Goal: Task Accomplishment & Management: Use online tool/utility

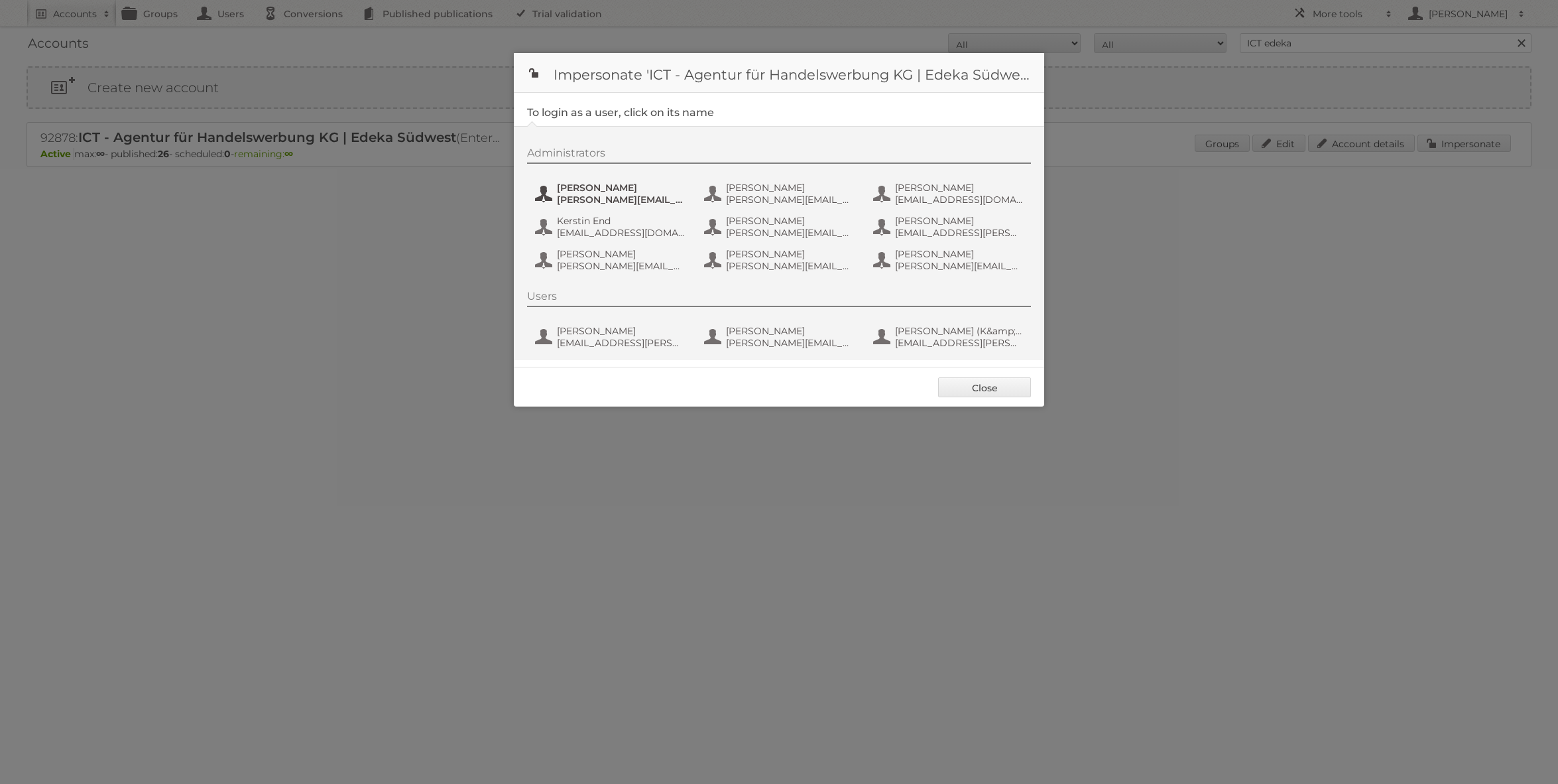
click at [591, 199] on span "benjamin.discher@ictwerbung.de" at bounding box center [621, 200] width 129 height 12
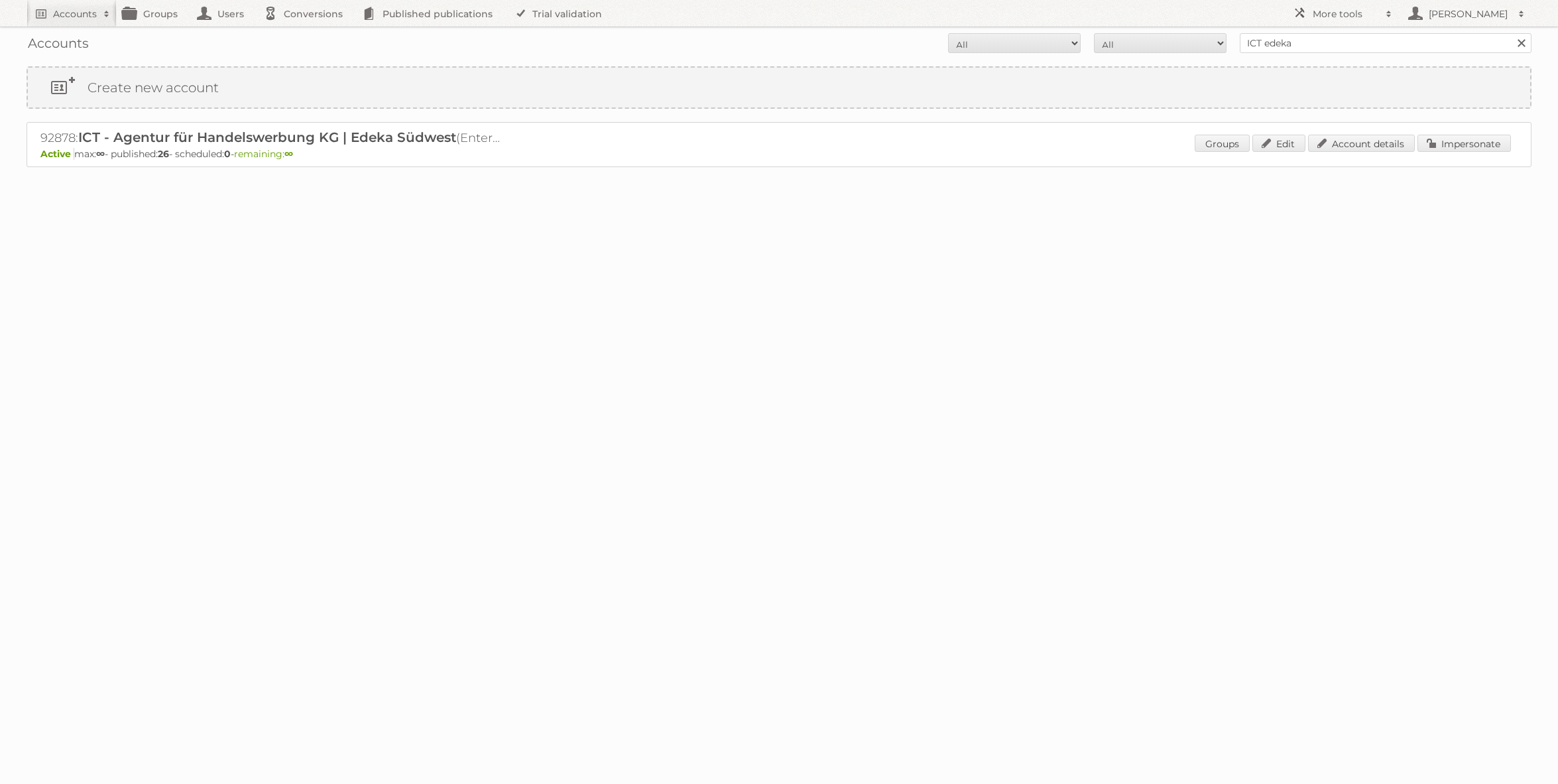
click at [1277, 59] on div "Accounts All Active Expired Pending All Paid Trials Self service ICT edeka Sear…" at bounding box center [779, 43] width 1505 height 33
click at [1282, 52] on input "ICT edeka" at bounding box center [1386, 43] width 292 height 20
type input "HEMA"
click at [1511, 33] on input "Search" at bounding box center [1521, 43] width 20 height 20
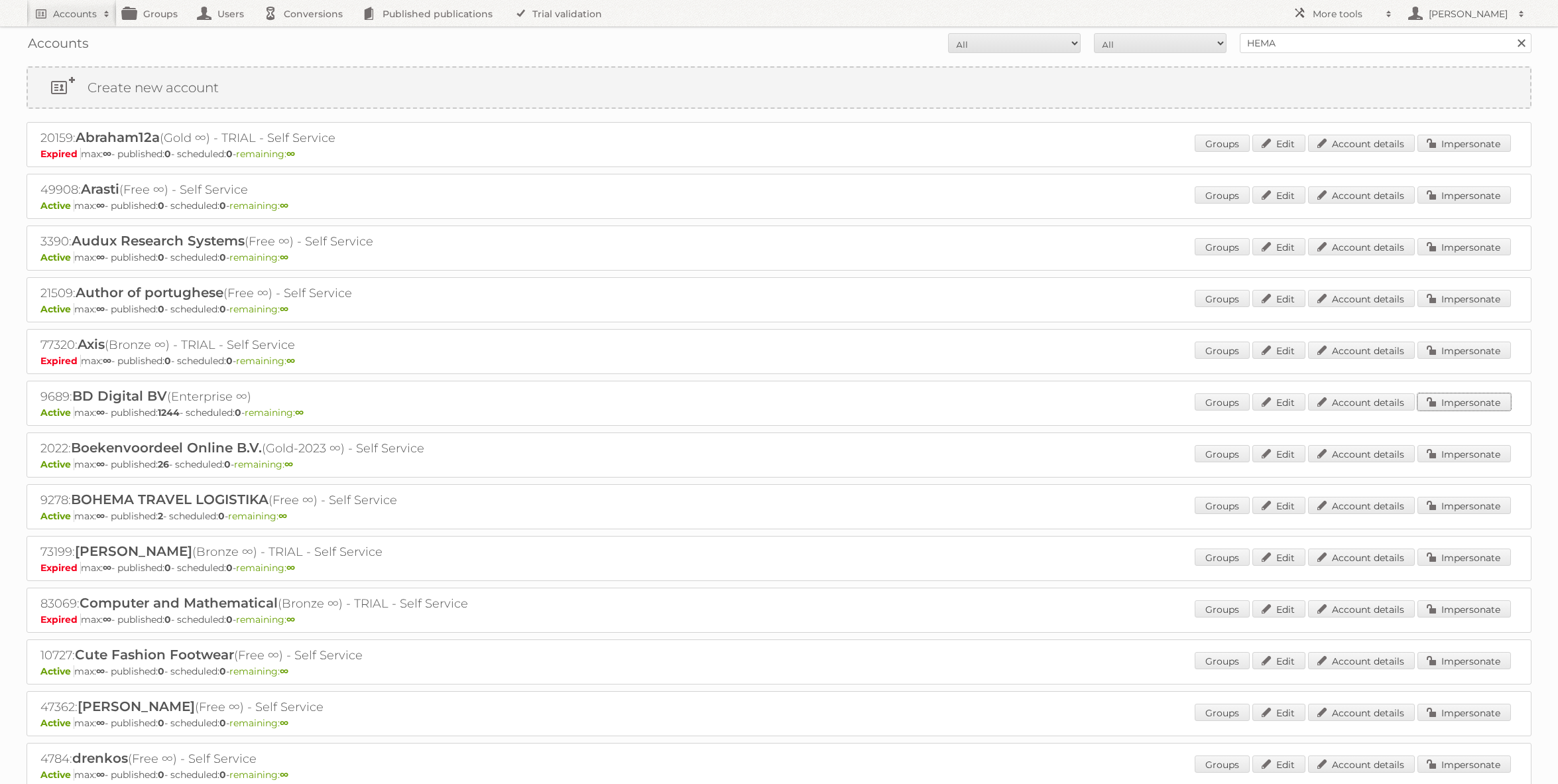
drag, startPoint x: 1442, startPoint y: 402, endPoint x: 1398, endPoint y: 400, distance: 44.4
click at [1442, 402] on link "Impersonate" at bounding box center [1464, 401] width 93 height 17
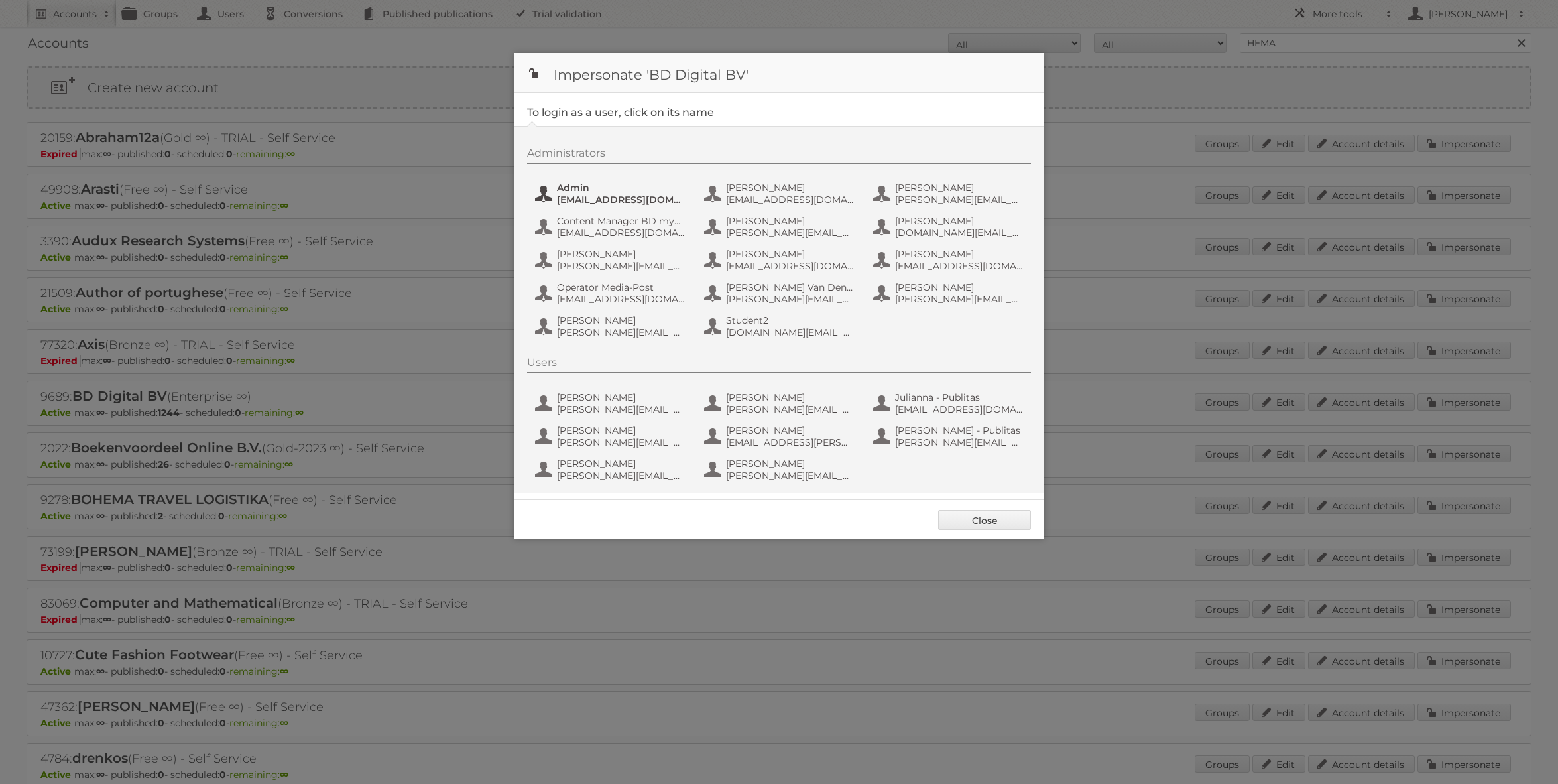
click at [622, 194] on span "[EMAIL_ADDRESS][DOMAIN_NAME]" at bounding box center [621, 200] width 129 height 12
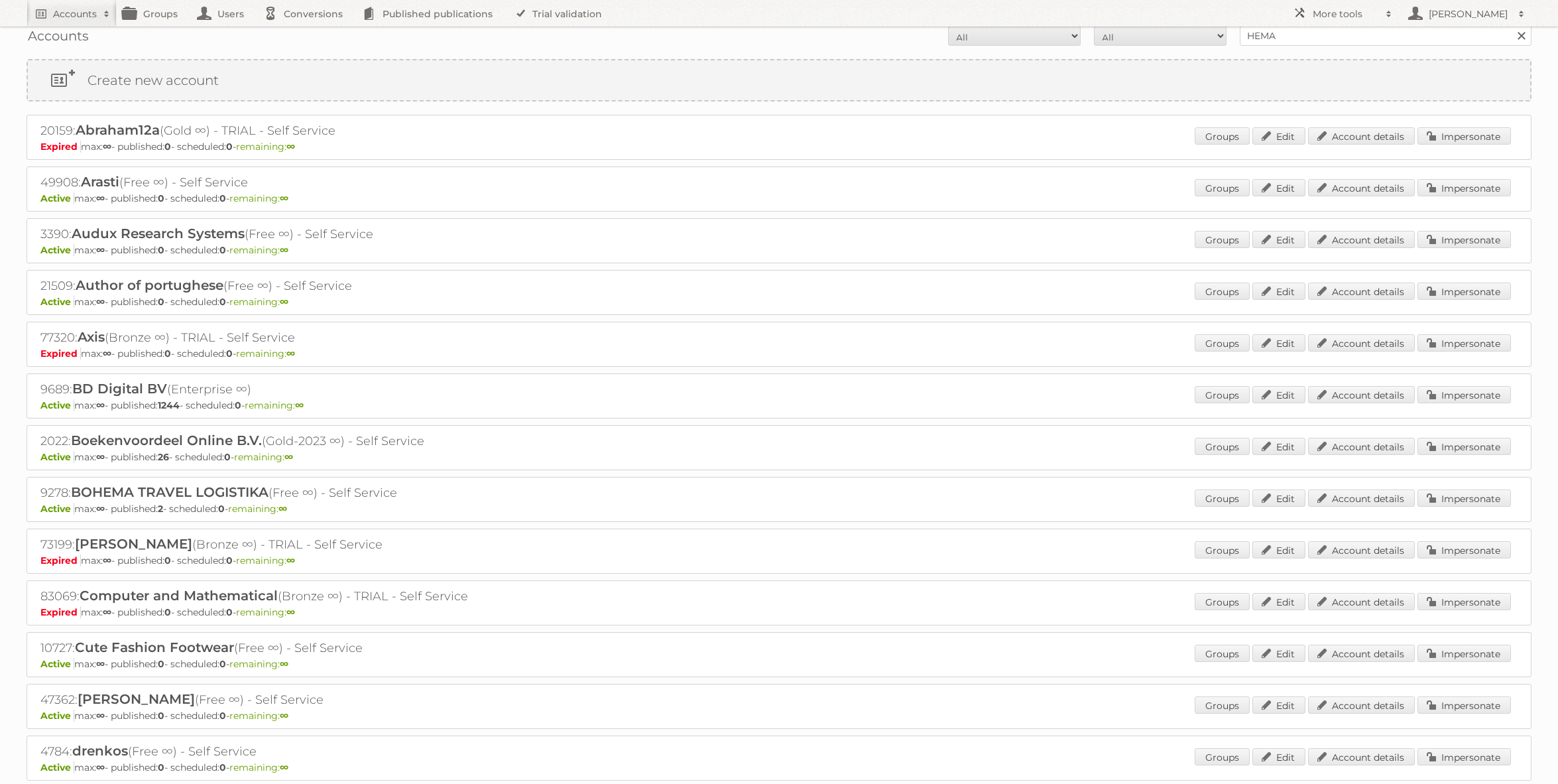
scroll to position [9, 0]
click at [1267, 40] on input "HEMA" at bounding box center [1386, 34] width 292 height 20
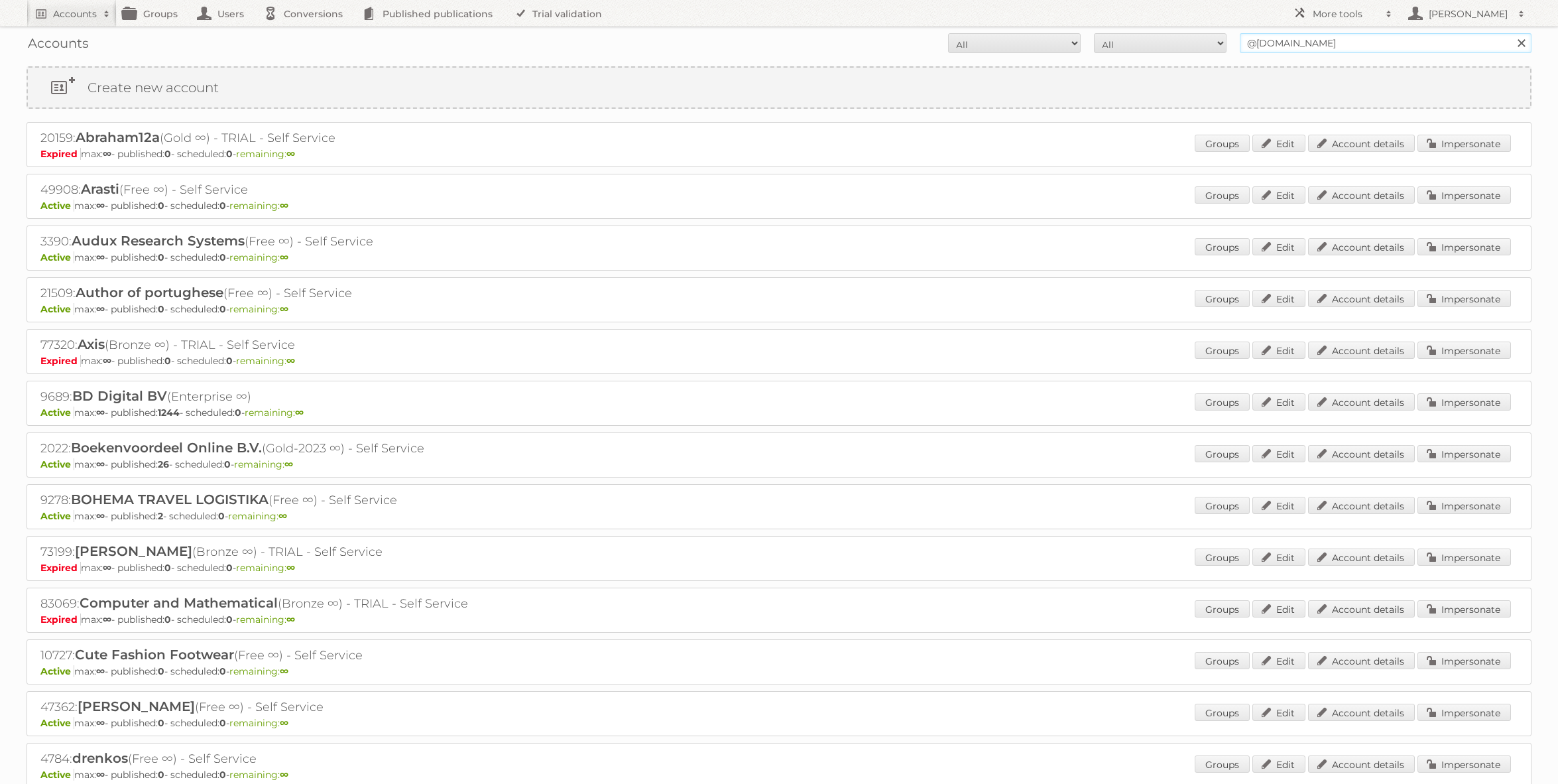
type input "@[DOMAIN_NAME]"
click at [1511, 33] on input "Search" at bounding box center [1521, 43] width 20 height 20
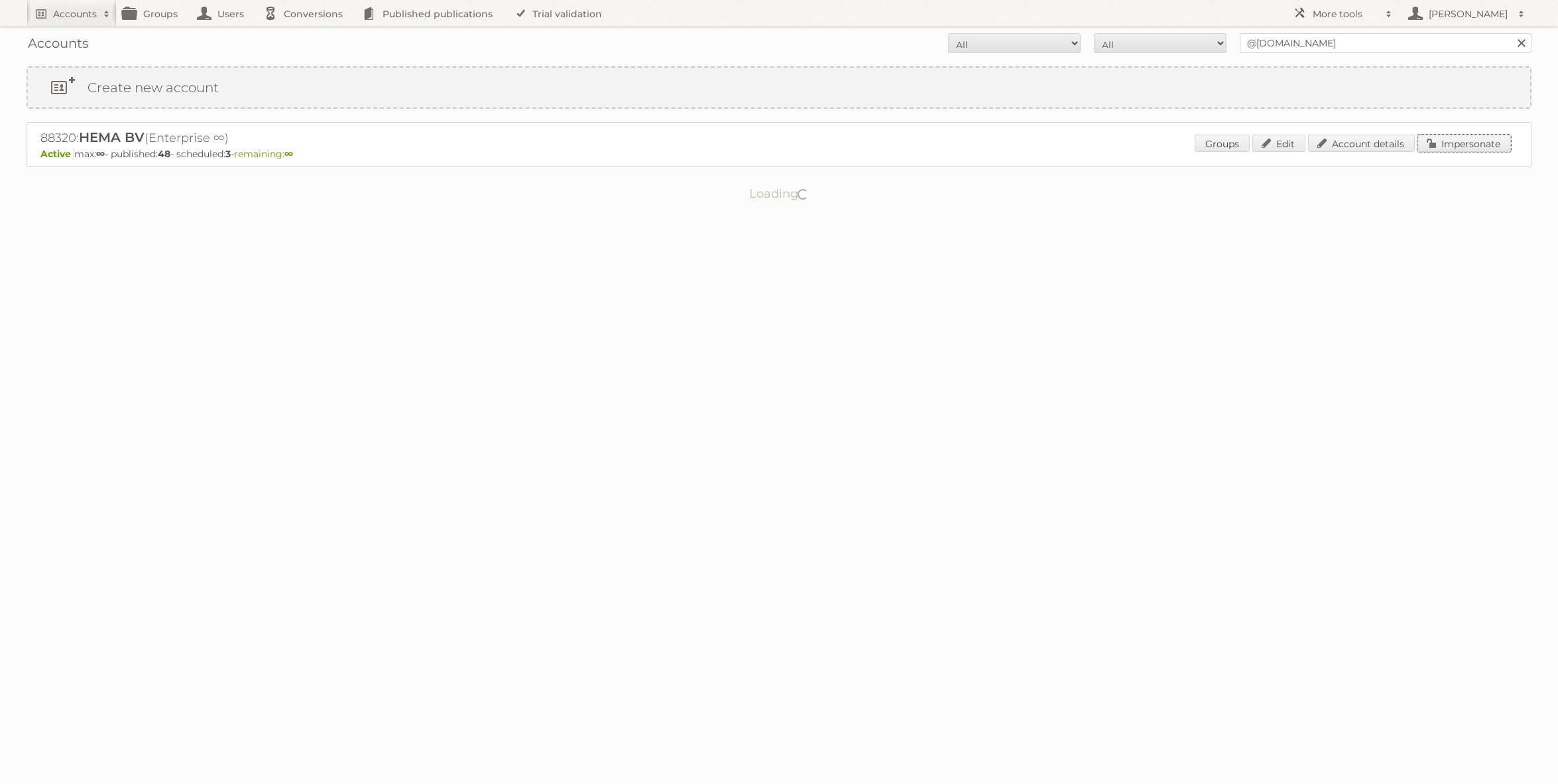
click at [1450, 143] on link "Impersonate" at bounding box center [1464, 143] width 93 height 17
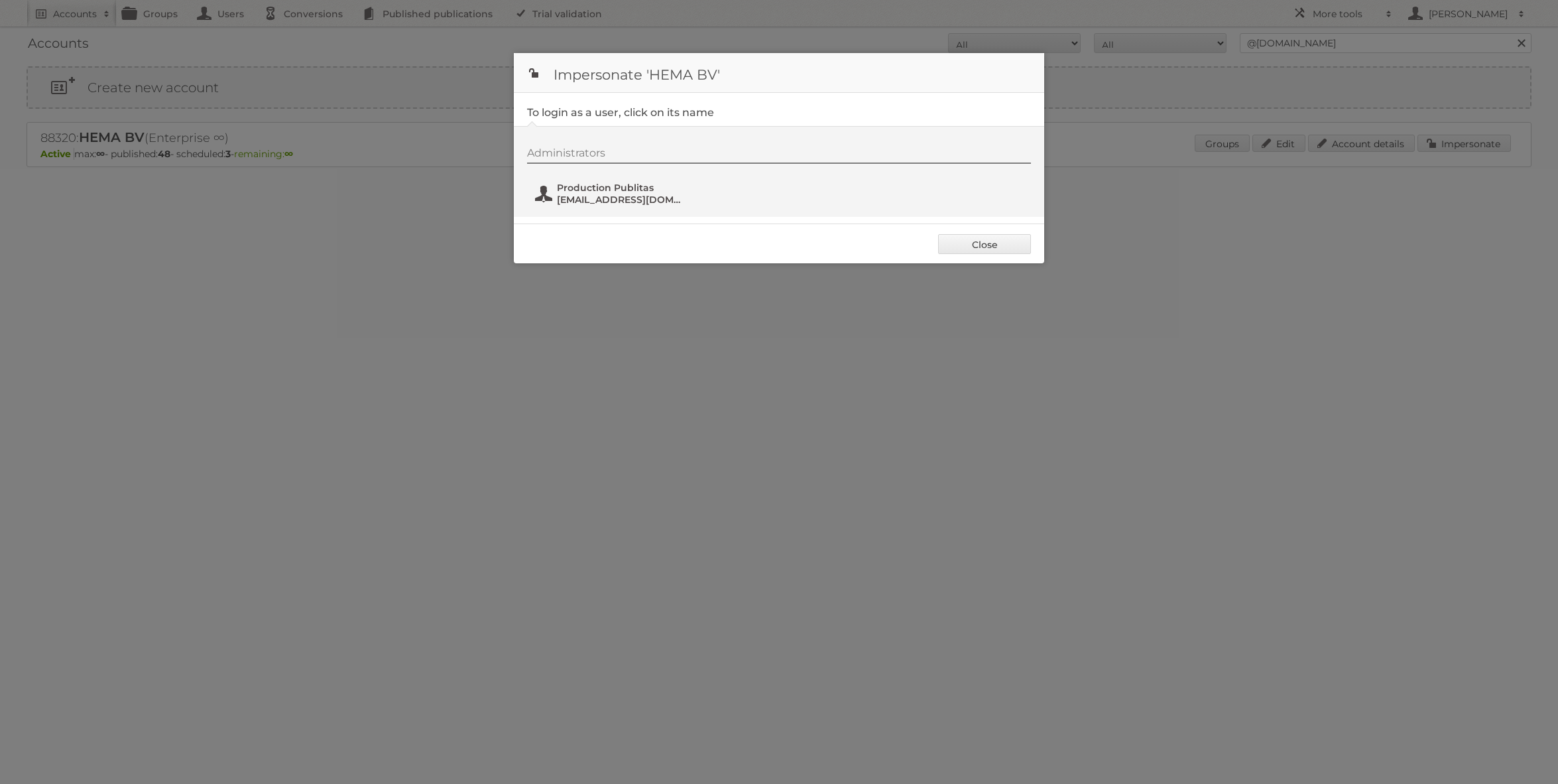
click at [609, 192] on span "Production Publitas" at bounding box center [621, 188] width 129 height 12
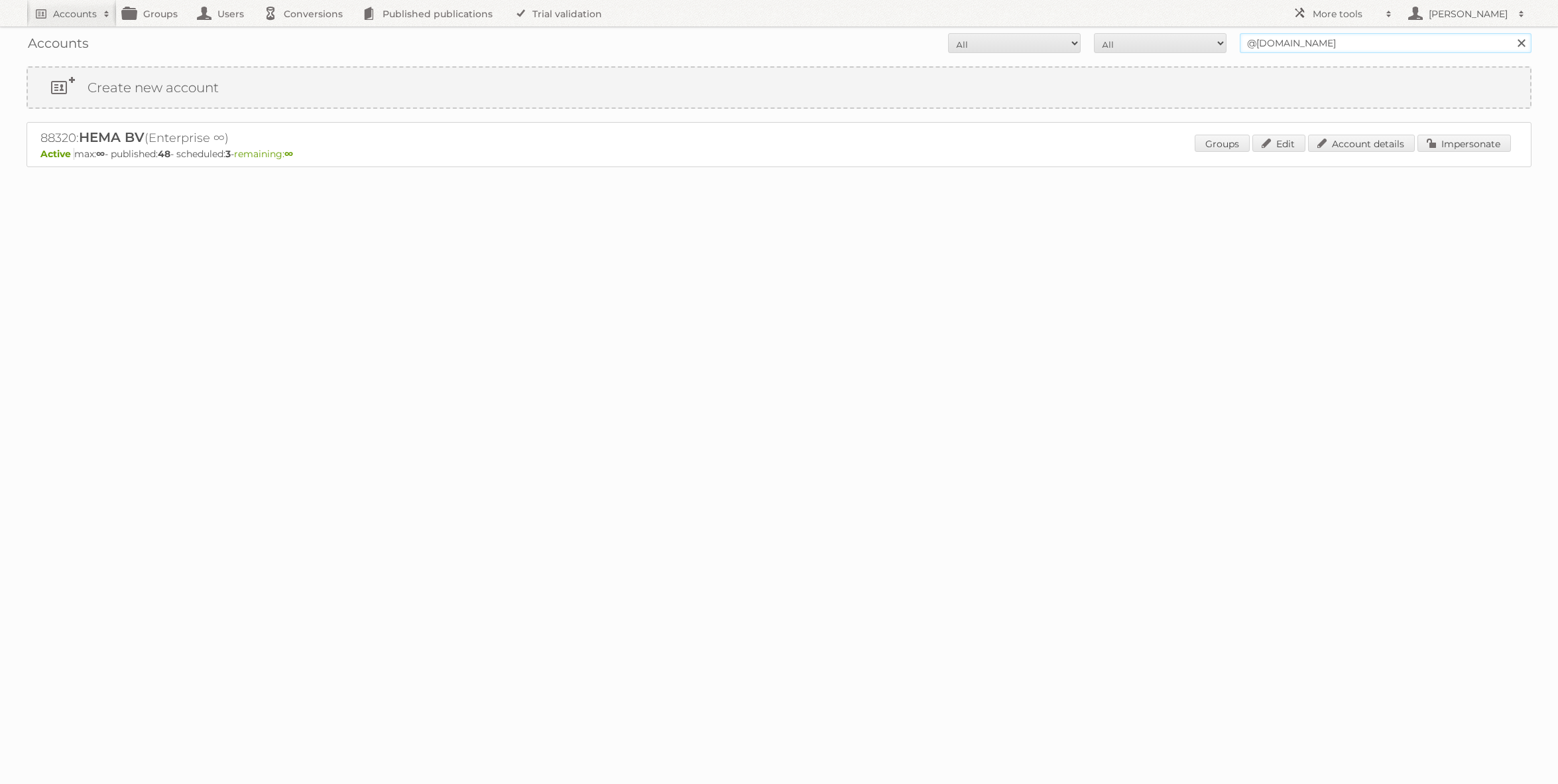
click at [1323, 36] on input "@[DOMAIN_NAME]" at bounding box center [1386, 43] width 292 height 20
type input "@rewe"
click at [1511, 33] on input "Search" at bounding box center [1521, 43] width 20 height 20
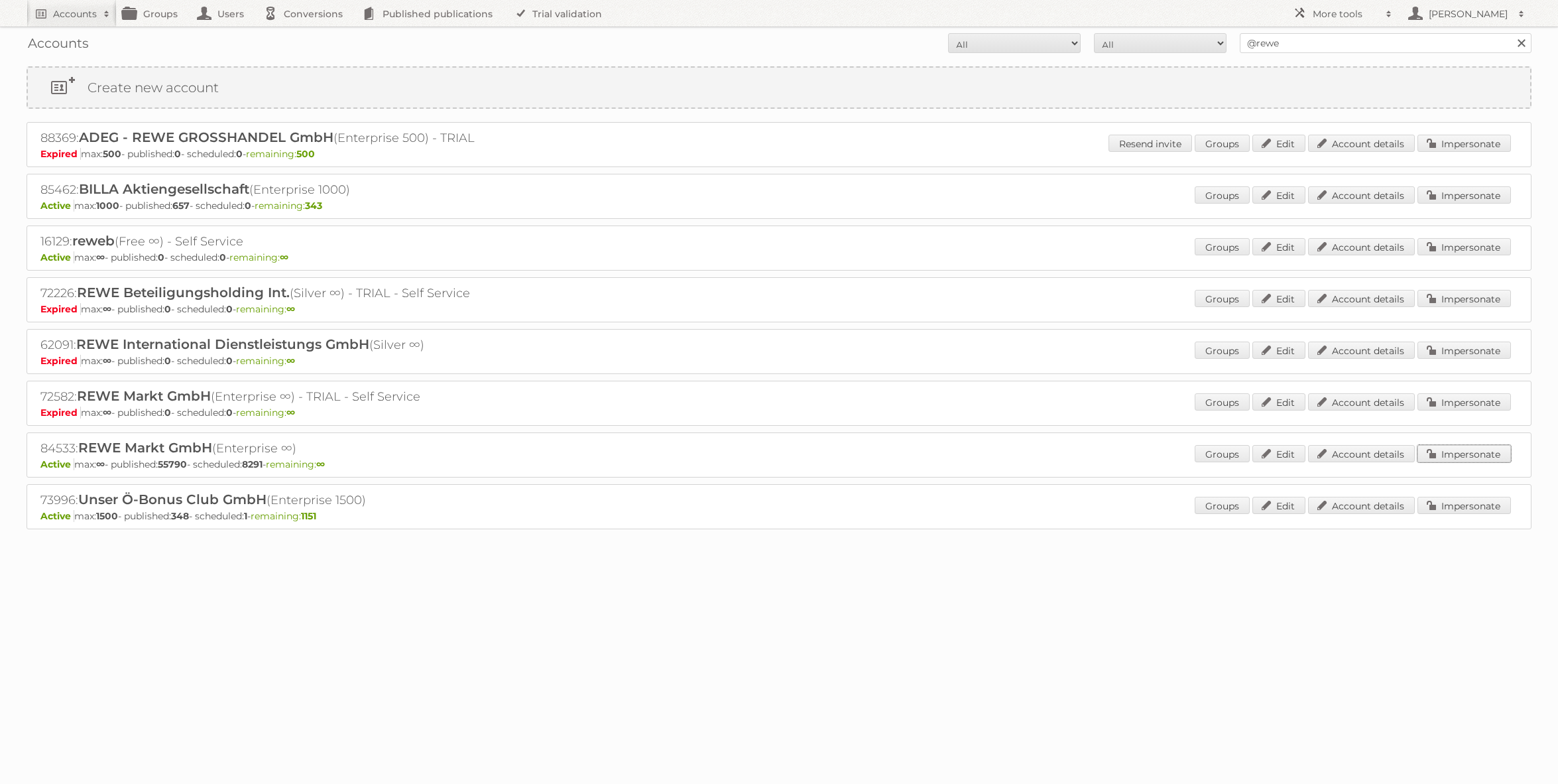
click at [1441, 448] on link "Impersonate" at bounding box center [1464, 453] width 93 height 17
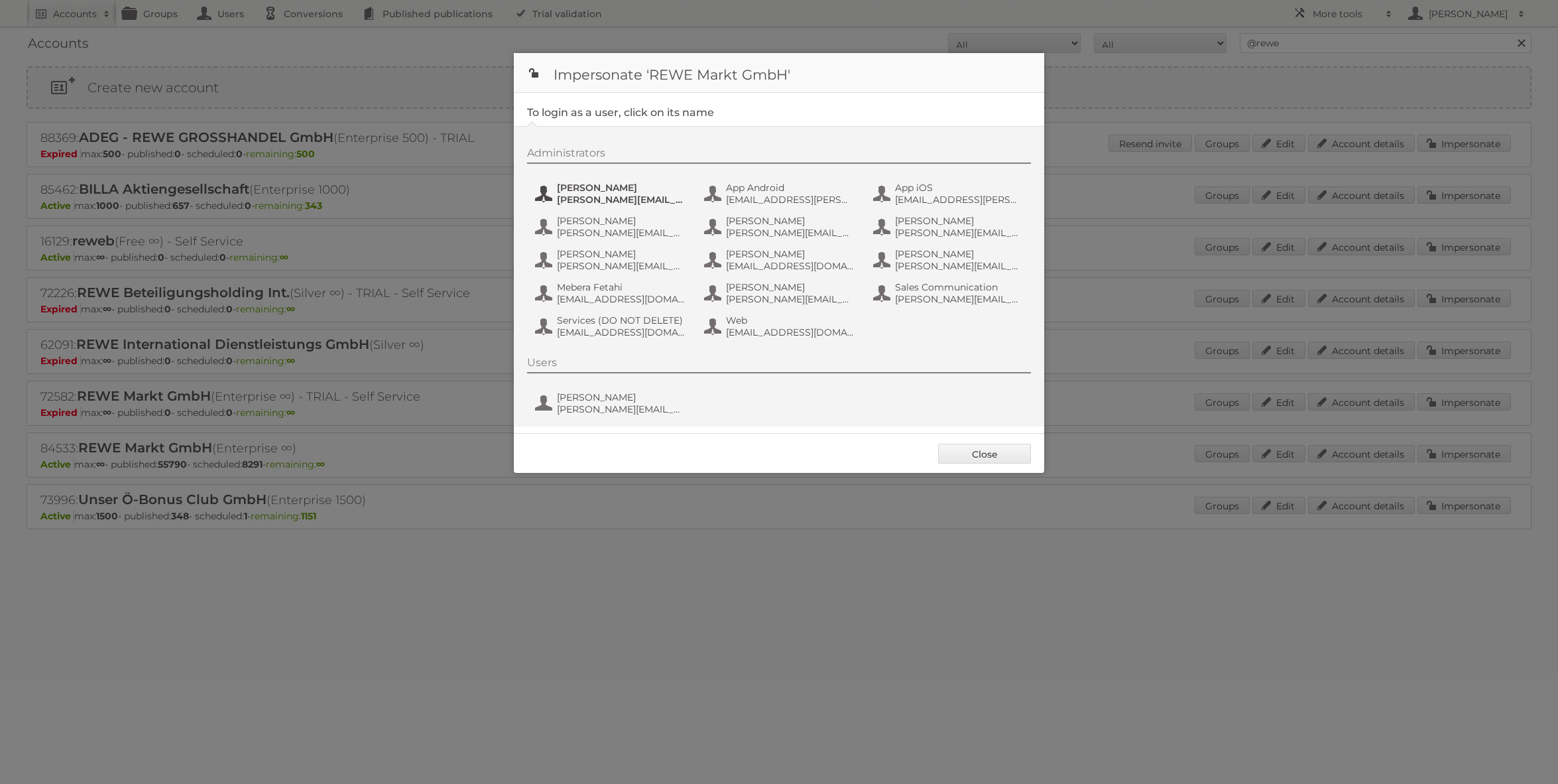
click at [582, 190] on span "Alexandra Ramroth Bell" at bounding box center [621, 188] width 129 height 12
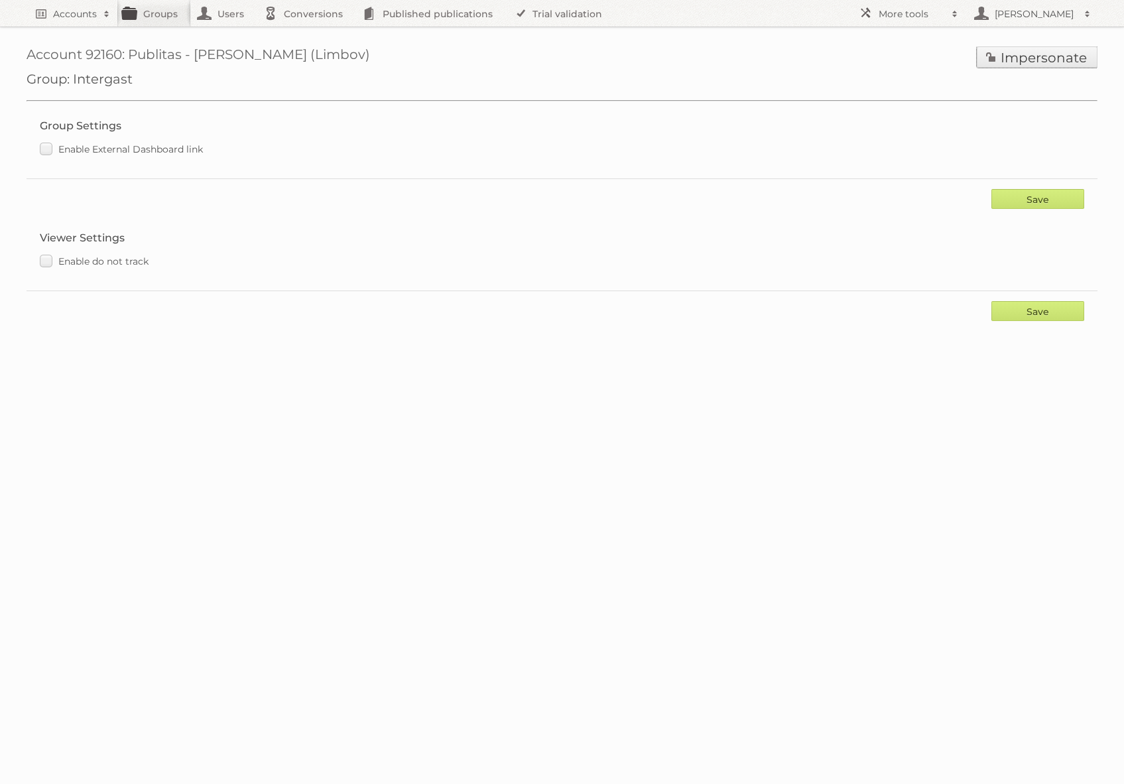
drag, startPoint x: 1018, startPoint y: 62, endPoint x: 1011, endPoint y: 63, distance: 7.3
click at [1018, 62] on link "Impersonate" at bounding box center [1037, 56] width 121 height 21
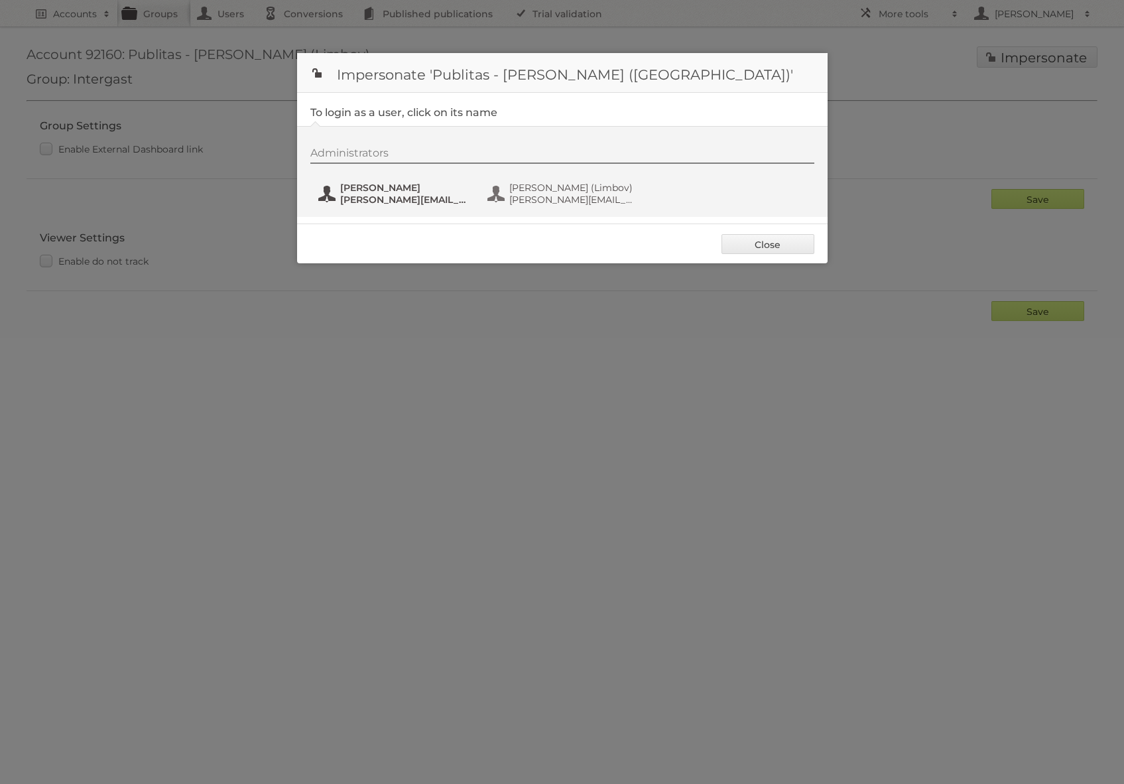
click at [386, 201] on span "[PERSON_NAME][EMAIL_ADDRESS][DOMAIN_NAME]" at bounding box center [404, 200] width 129 height 12
